Goal: Transaction & Acquisition: Purchase product/service

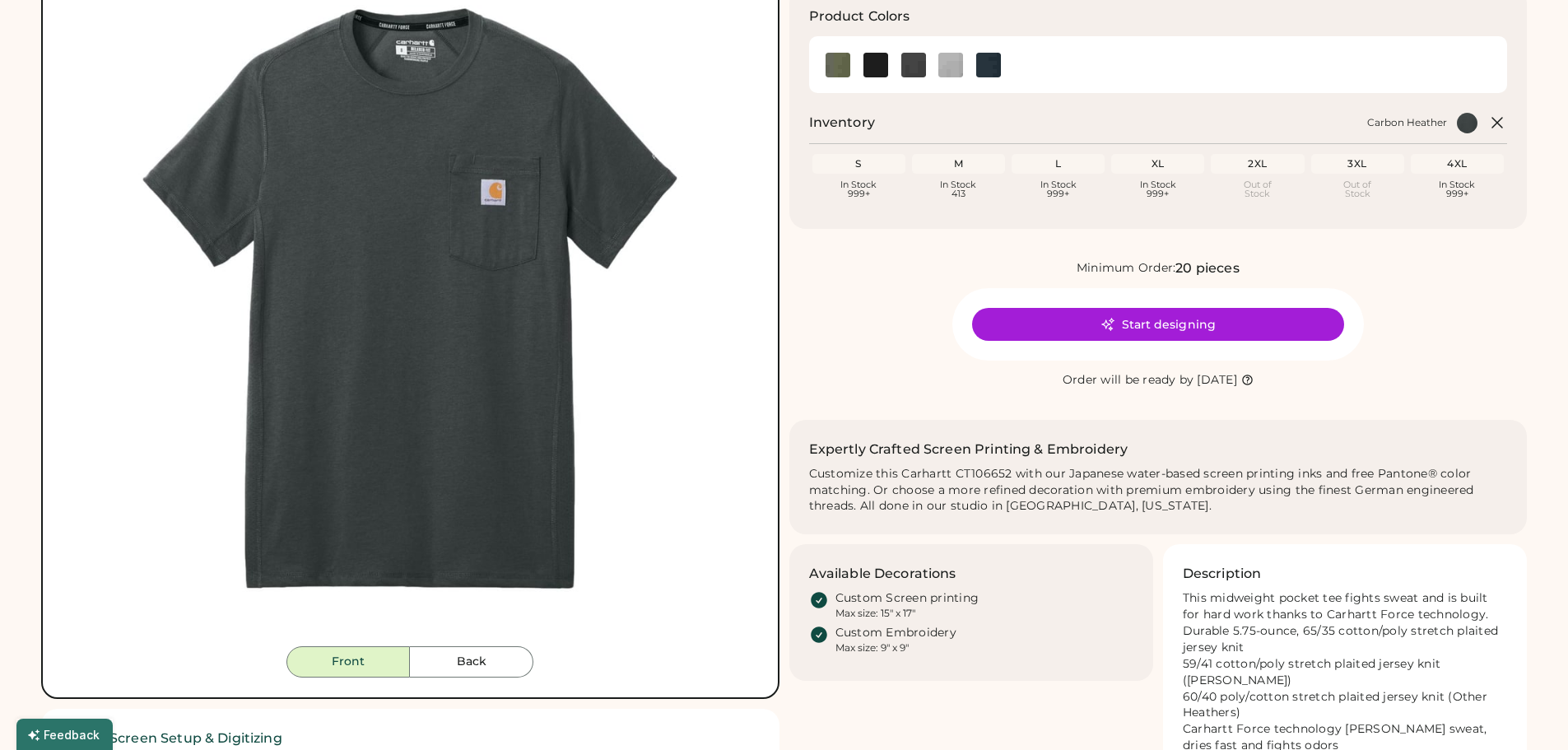
scroll to position [165, 0]
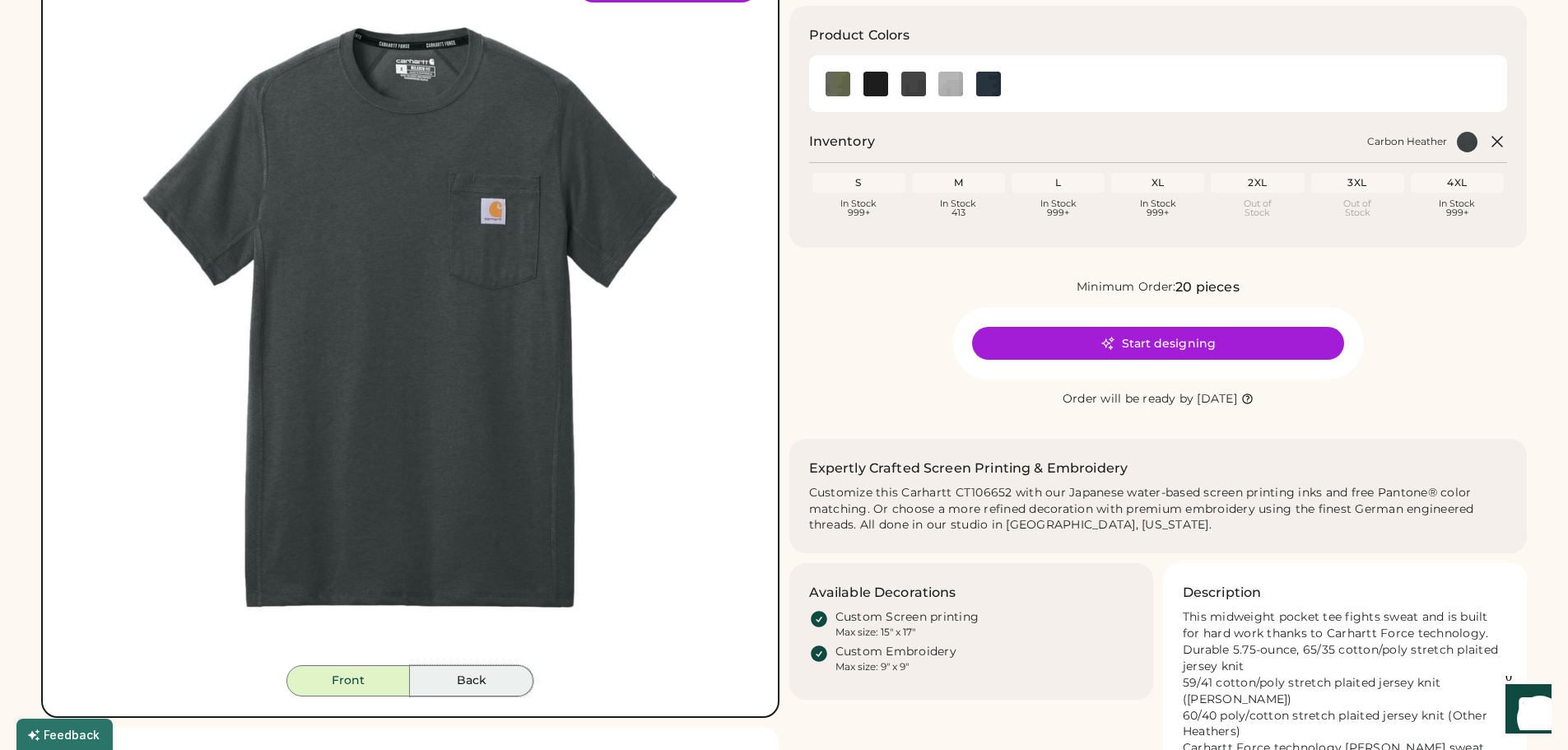
click at [517, 673] on button "Back" at bounding box center [471, 680] width 124 height 31
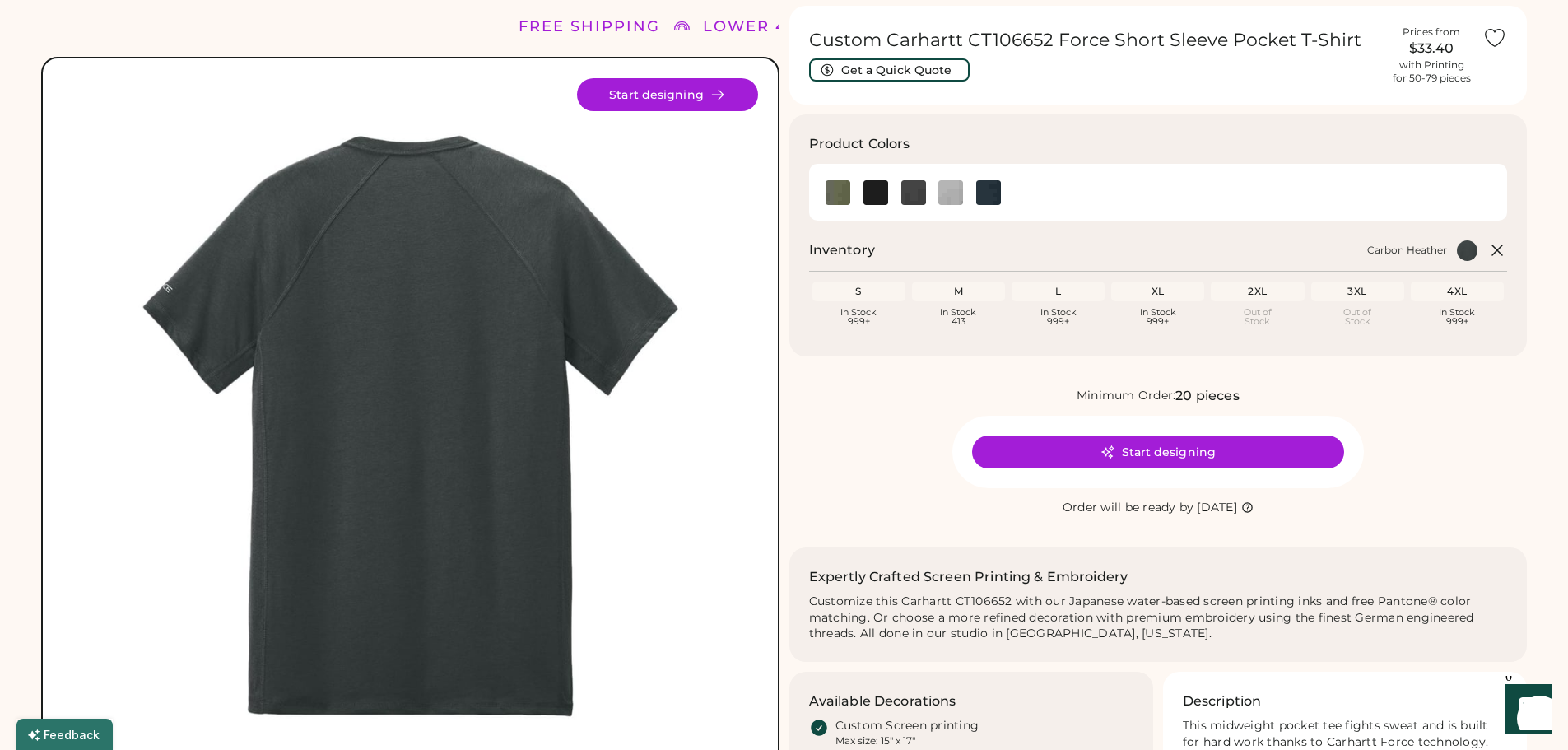
scroll to position [0, 0]
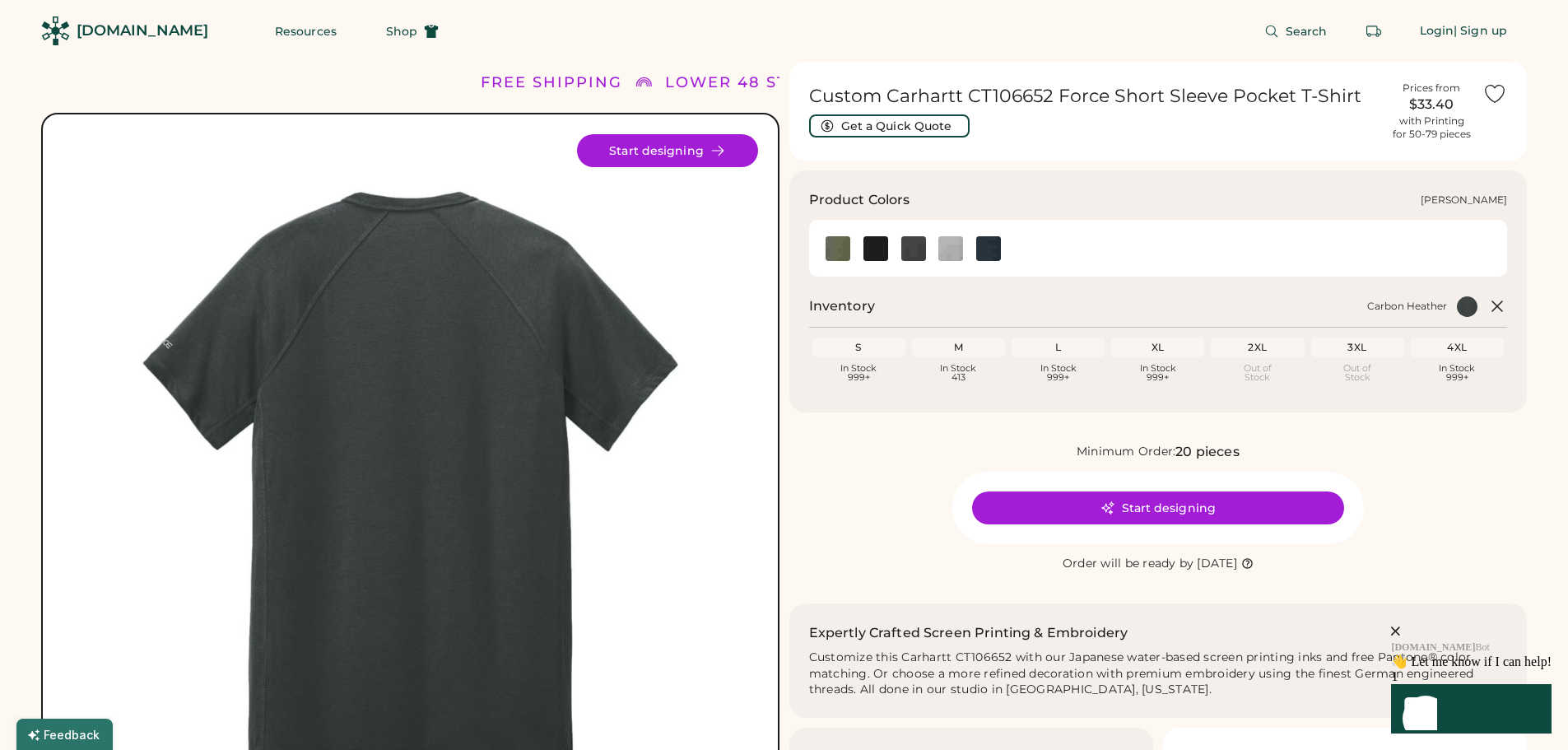
click at [951, 250] on img at bounding box center [950, 248] width 25 height 25
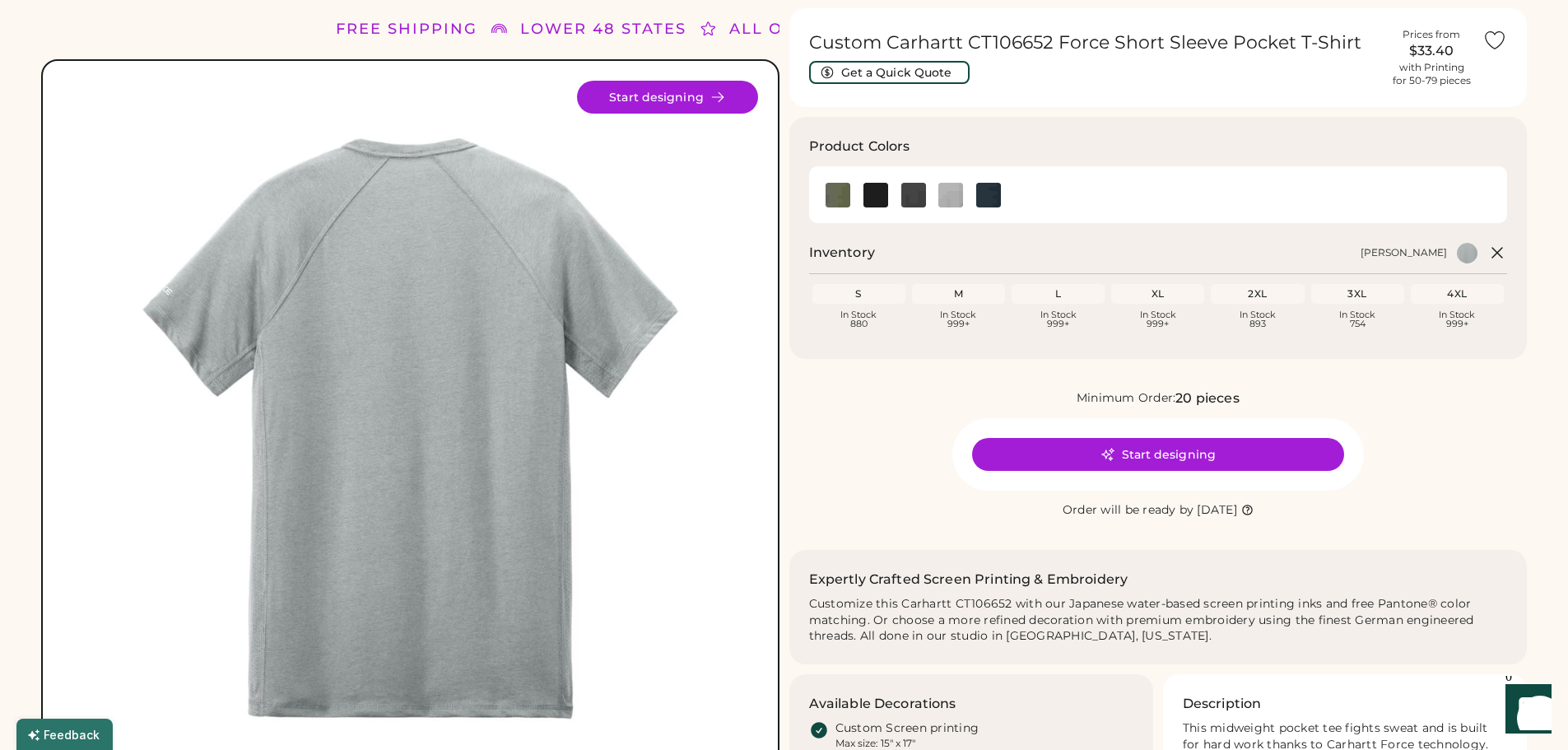
scroll to position [165, 0]
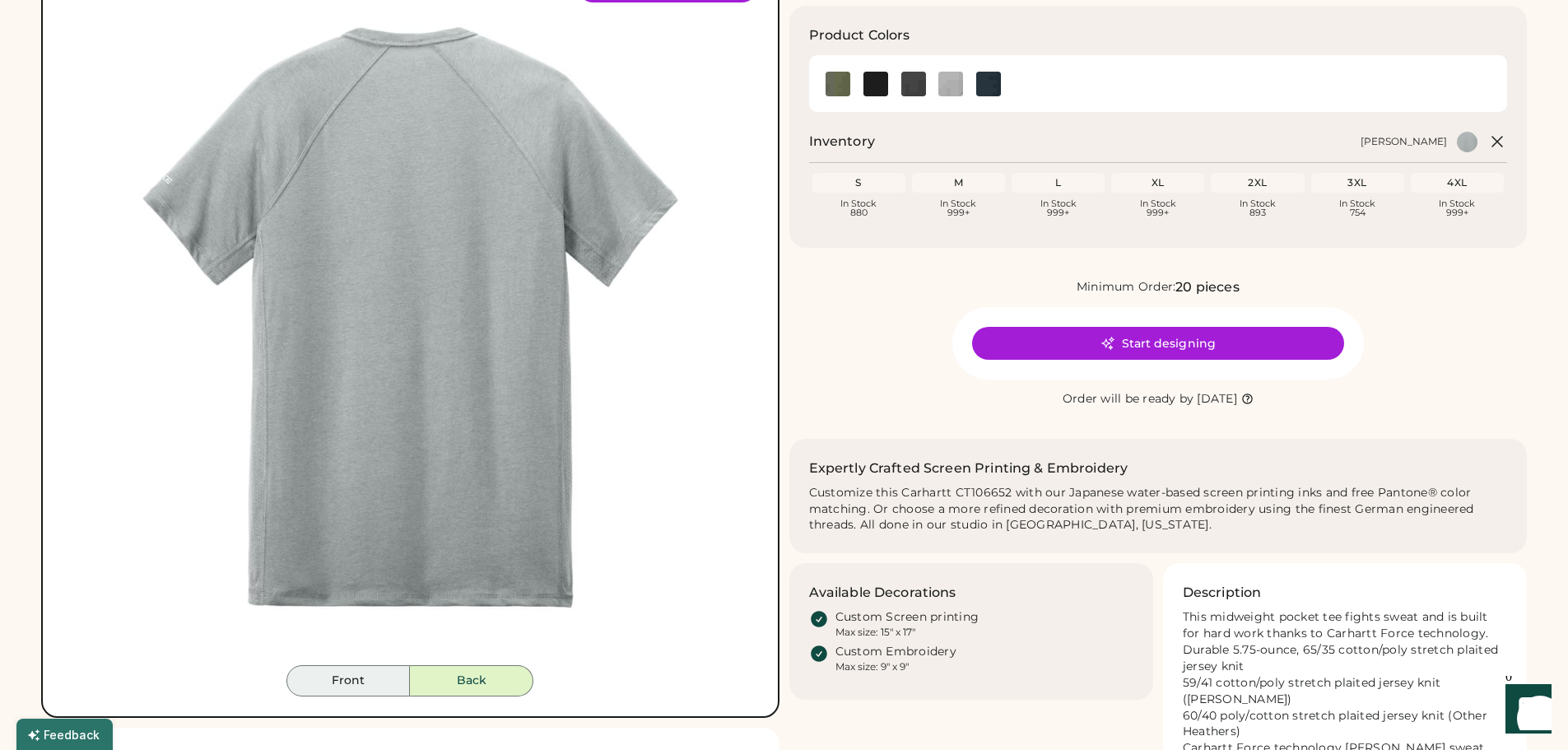
click at [364, 667] on button "Front" at bounding box center [349, 680] width 124 height 31
click at [367, 676] on button "Front" at bounding box center [349, 680] width 124 height 31
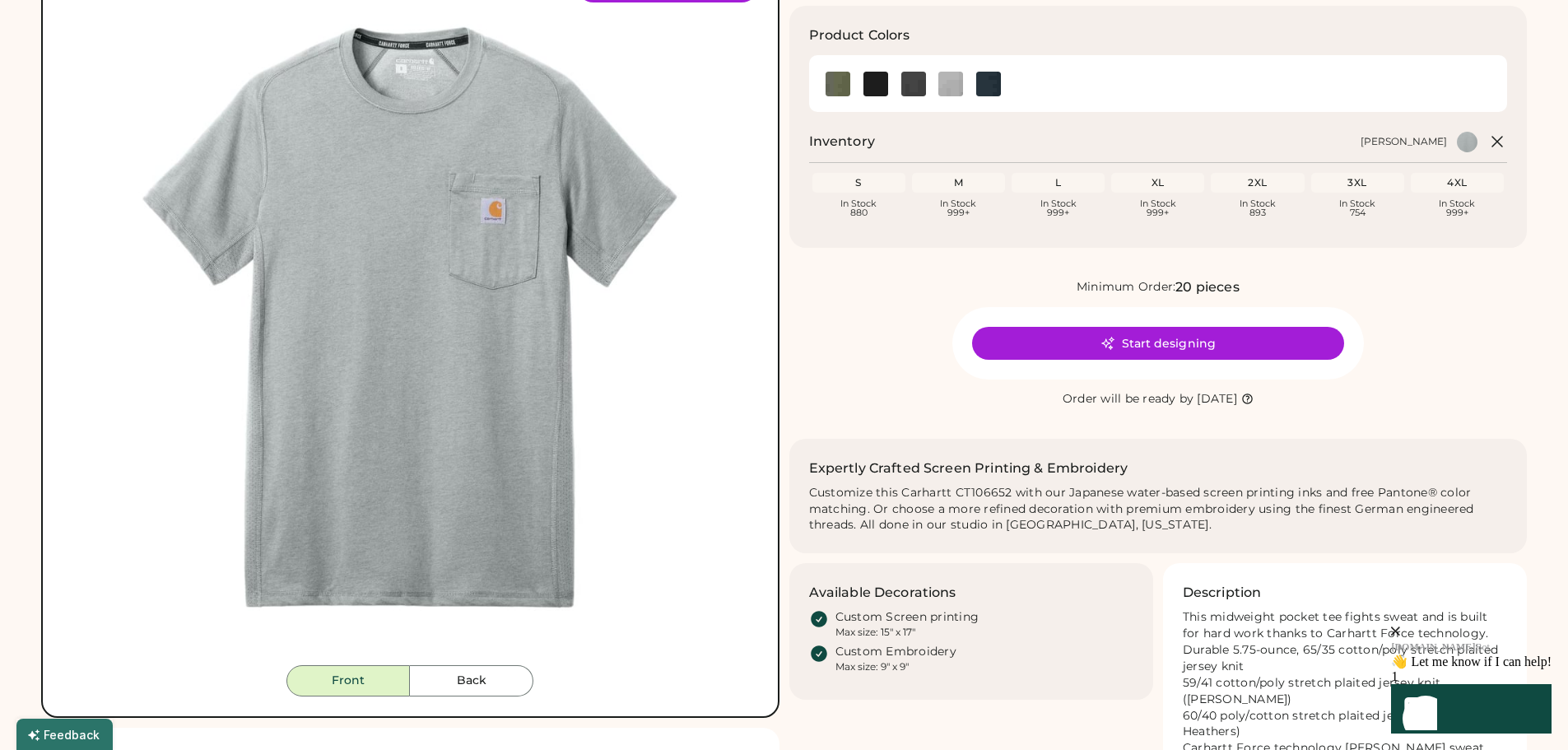
click at [469, 695] on div "Front Back Start designing" at bounding box center [409, 333] width 738 height 769
click at [469, 691] on button "Back" at bounding box center [471, 680] width 124 height 31
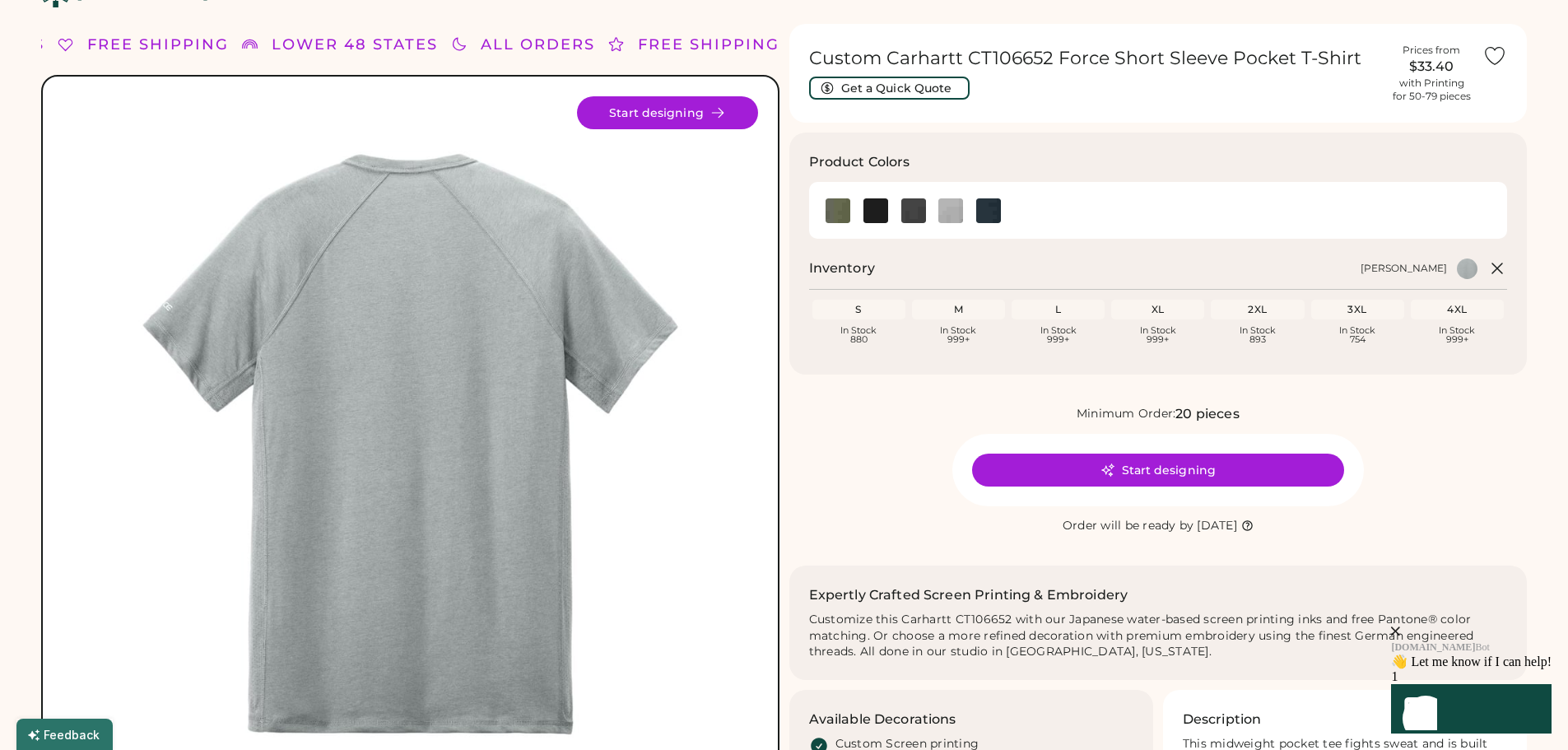
scroll to position [0, 0]
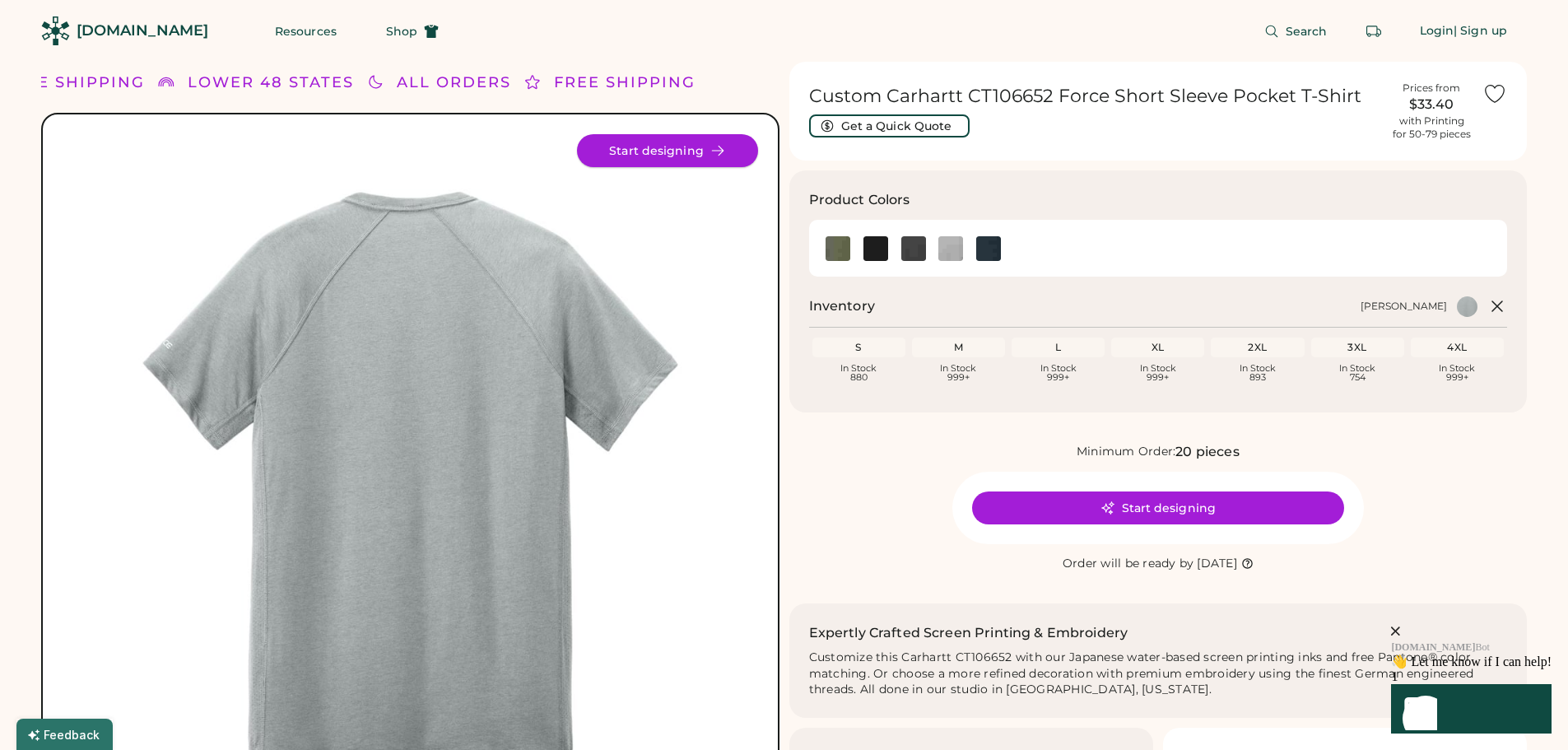
click at [686, 155] on button "Start designing" at bounding box center [667, 150] width 181 height 33
